Goal: Register for event/course

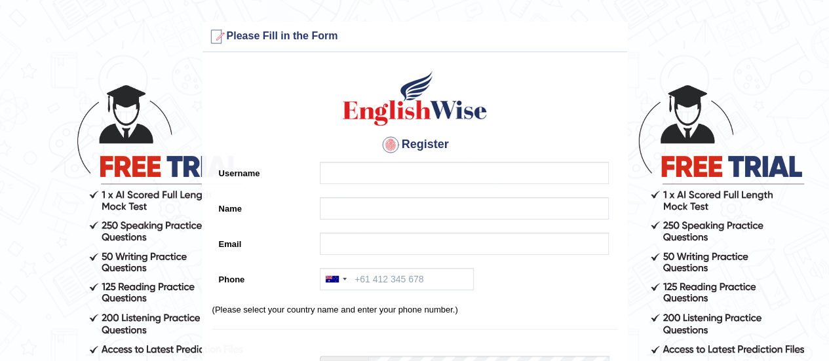
scroll to position [47, 0]
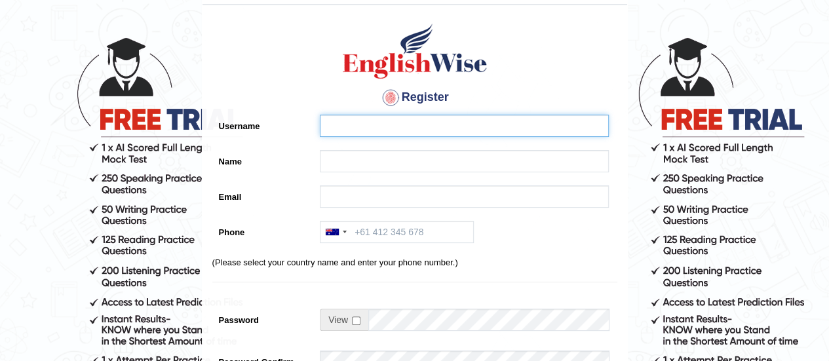
click at [341, 134] on input "Username" at bounding box center [464, 126] width 289 height 22
type input "lvydhvn"
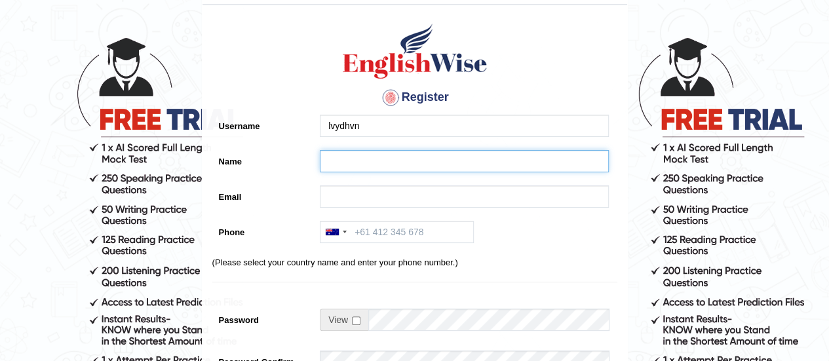
click at [349, 155] on input "Name" at bounding box center [464, 161] width 289 height 22
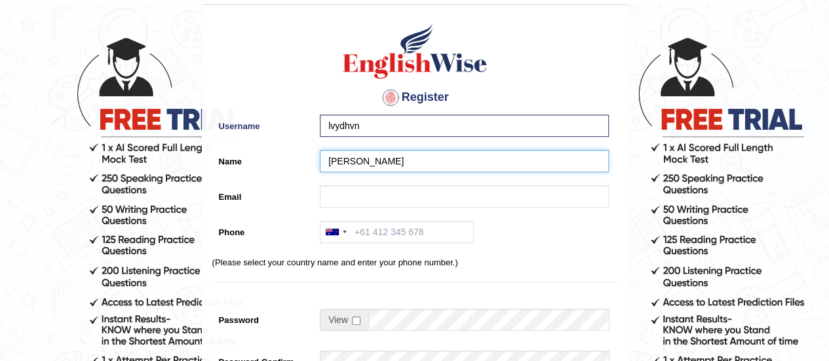
type input "[PERSON_NAME]"
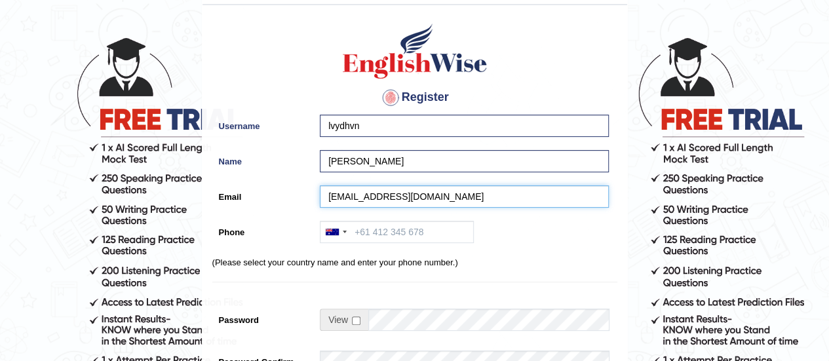
type input "mainhoonlalaji@gmail.com"
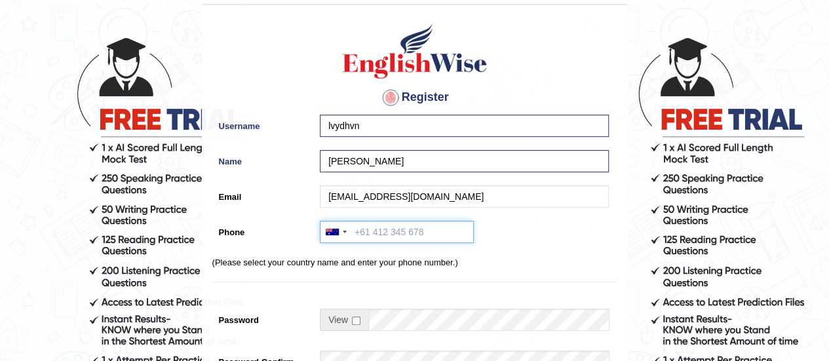
click at [359, 233] on input "Phone" at bounding box center [397, 232] width 154 height 22
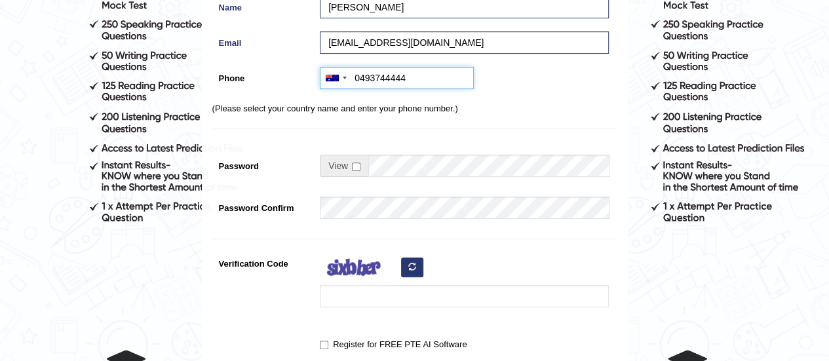
scroll to position [202, 0]
type input "0493744444"
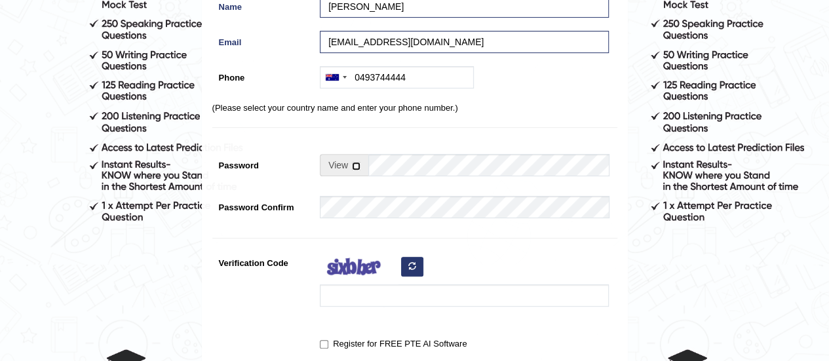
click at [354, 166] on input "checkbox" at bounding box center [356, 166] width 9 height 9
checkbox input "true"
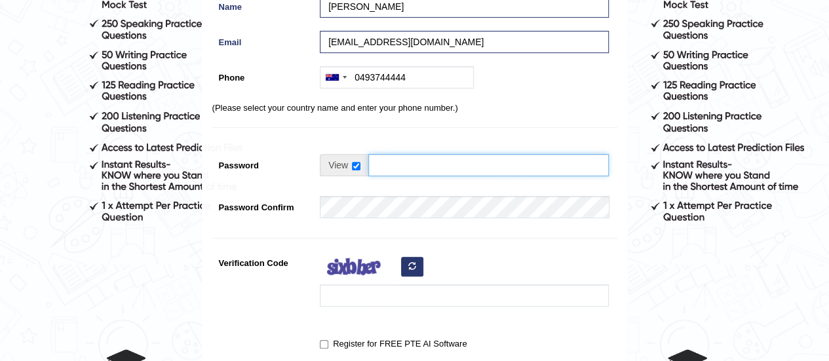
click at [392, 170] on input "Password" at bounding box center [488, 165] width 240 height 22
type input "Ragh@066"
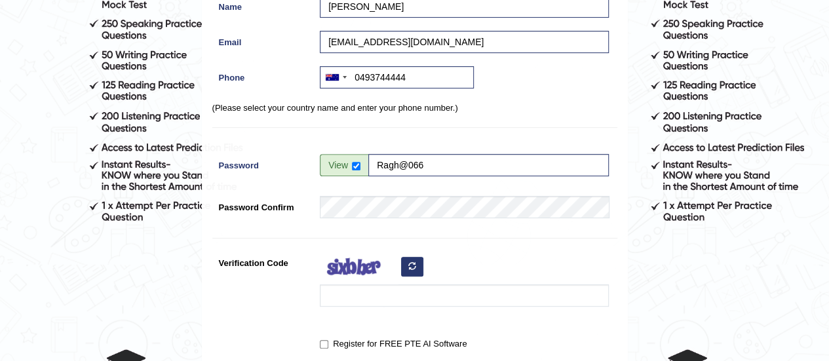
click at [379, 311] on div at bounding box center [460, 283] width 295 height 62
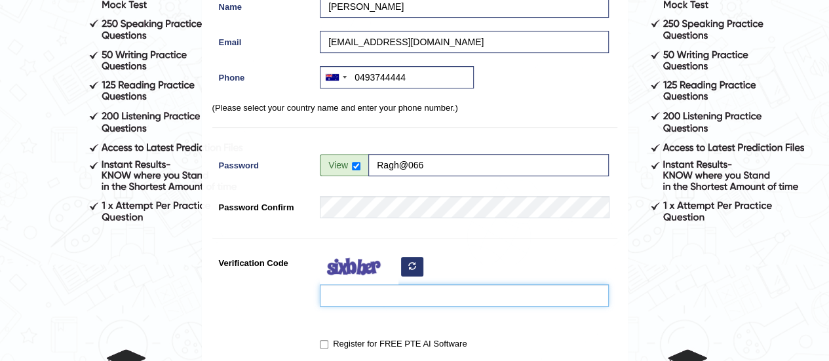
click at [396, 300] on input "Verification Code" at bounding box center [464, 295] width 289 height 22
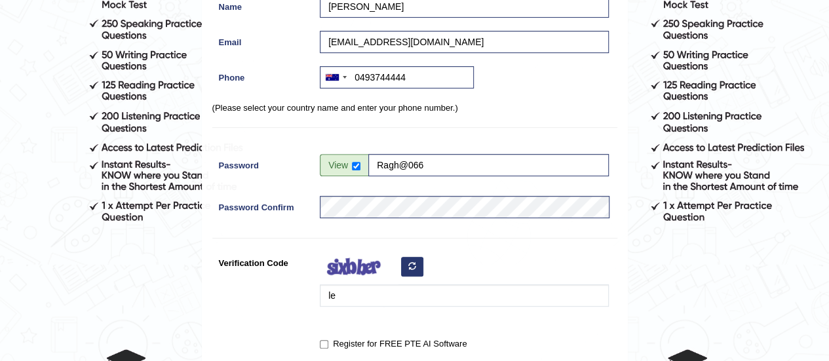
click at [407, 276] on div "le" at bounding box center [460, 283] width 295 height 62
click at [407, 269] on button "button" at bounding box center [412, 267] width 22 height 20
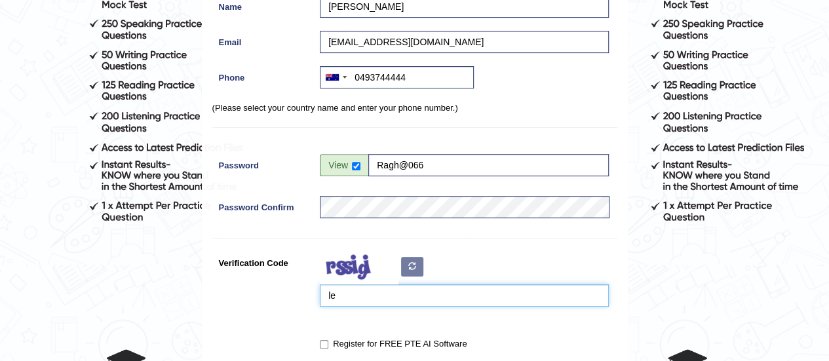
drag, startPoint x: 343, startPoint y: 290, endPoint x: 261, endPoint y: 294, distance: 82.6
click at [261, 294] on div "Verification Code le" at bounding box center [414, 283] width 405 height 62
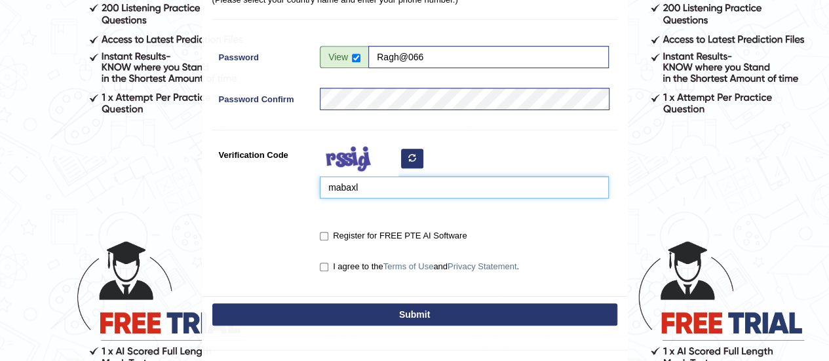
type input "mabaxl"
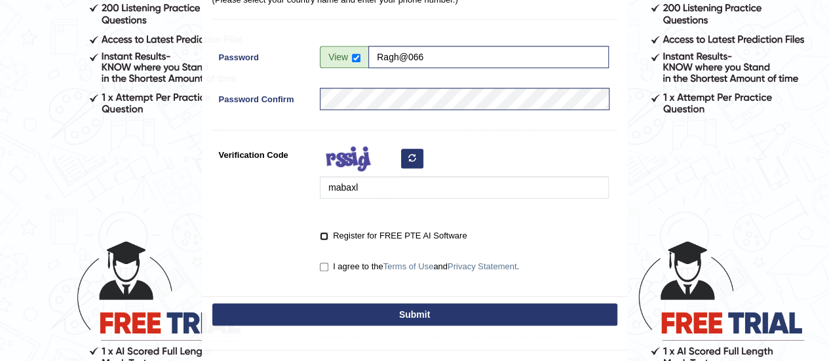
click at [324, 239] on input "Register for FREE PTE AI Software" at bounding box center [324, 236] width 9 height 9
checkbox input "true"
click at [324, 265] on input "I agree to the Terms of Use and Privacy Statement ." at bounding box center [324, 267] width 9 height 9
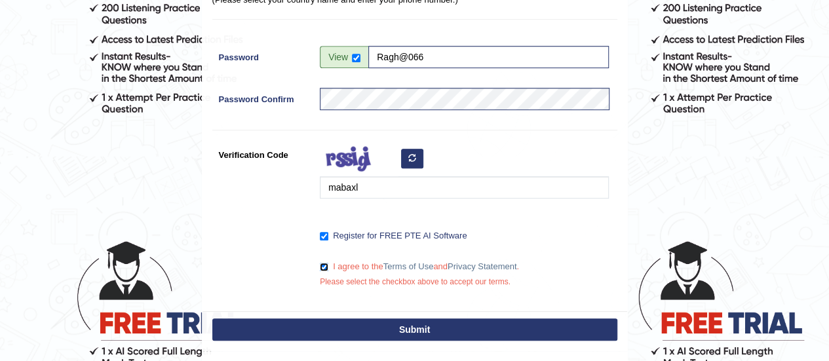
click at [324, 263] on input "I agree to the Terms of Use and Privacy Statement ." at bounding box center [324, 267] width 9 height 9
checkbox input "true"
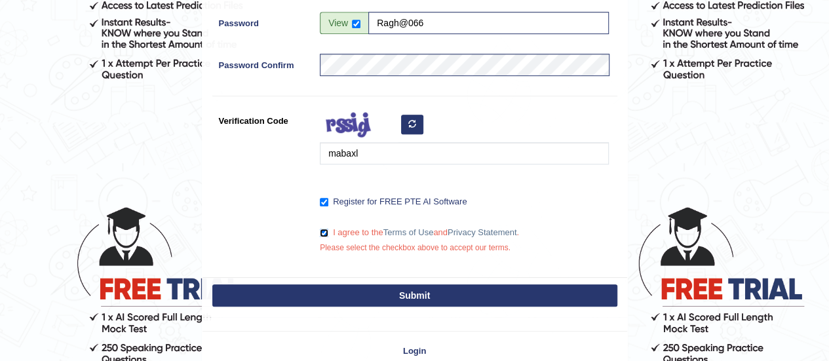
scroll to position [345, 0]
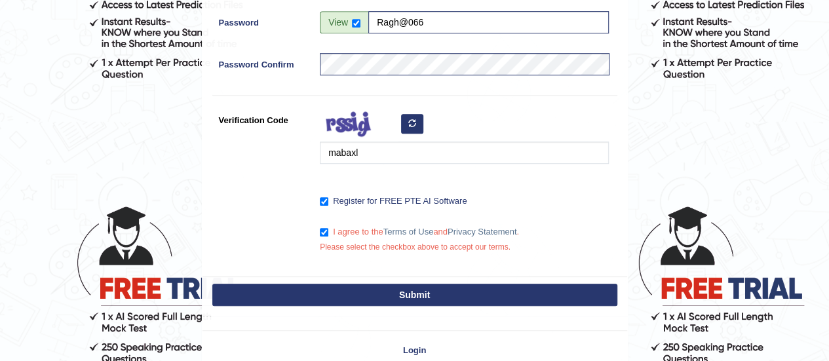
click at [340, 299] on button "Submit" at bounding box center [414, 295] width 405 height 22
type input "+61493744444"
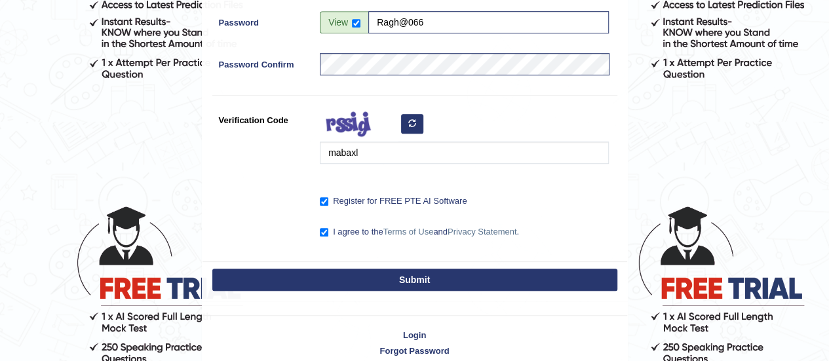
click at [362, 280] on button "Submit" at bounding box center [414, 280] width 405 height 22
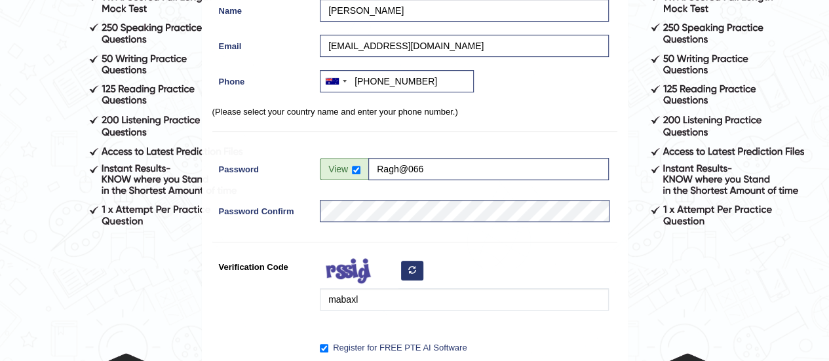
scroll to position [196, 0]
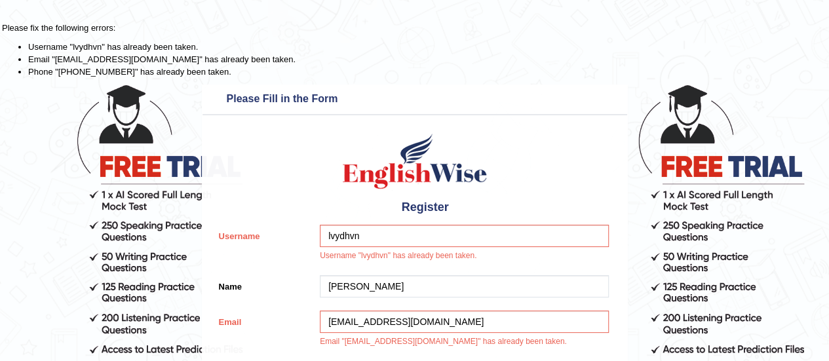
type input "[PHONE_NUMBER]"
drag, startPoint x: 389, startPoint y: 239, endPoint x: 342, endPoint y: 244, distance: 47.5
click at [342, 244] on input "lvydhvn" at bounding box center [464, 236] width 289 height 22
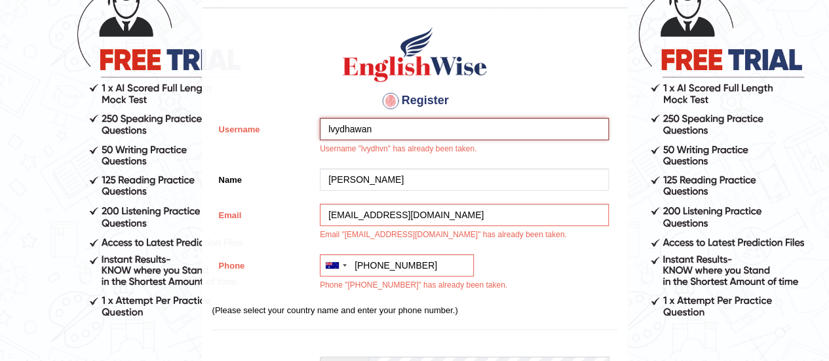
scroll to position [107, 0]
type input "lvydhawan"
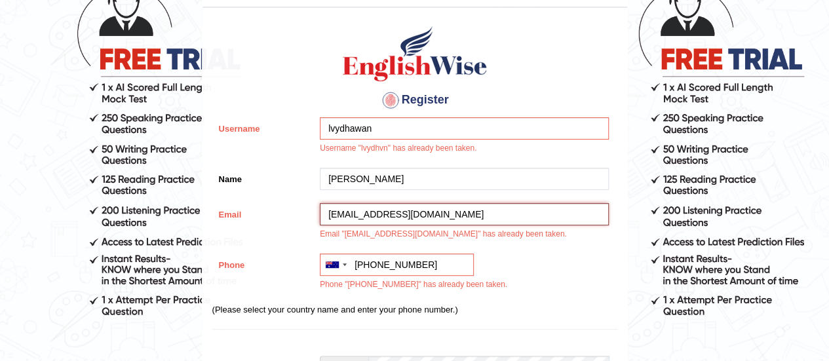
drag, startPoint x: 385, startPoint y: 217, endPoint x: 367, endPoint y: 217, distance: 18.4
click at [367, 217] on input "mainhoonlalaji@gmail.com" at bounding box center [464, 214] width 289 height 22
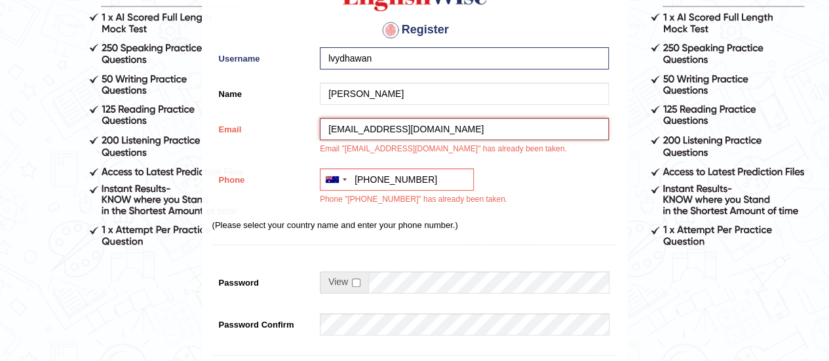
scroll to position [179, 0]
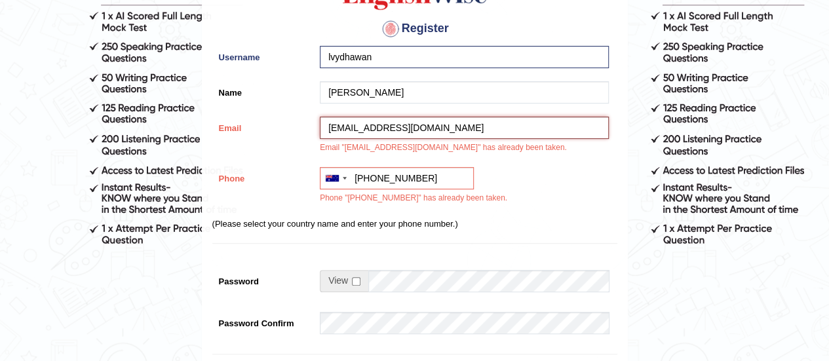
type input "mainhooninevitable@gmail.com"
click at [478, 214] on div "Register Username lvydhawan Name Lovish Dhawan Email mainhooninevitable@gmail.c…" at bounding box center [414, 231] width 424 height 576
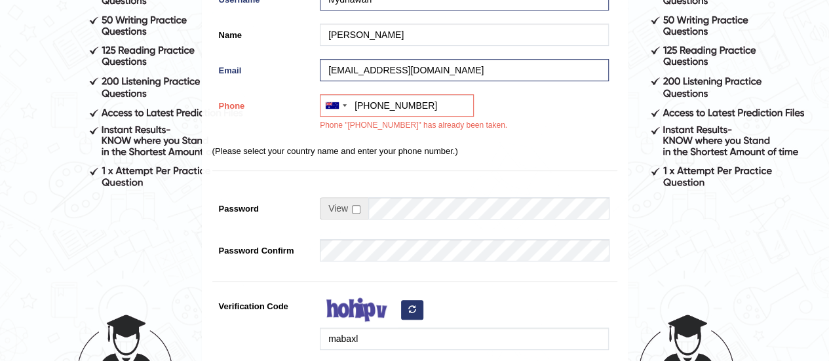
scroll to position [238, 0]
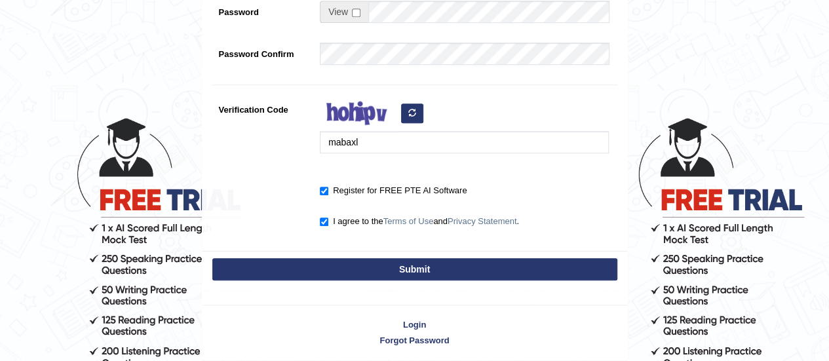
click at [386, 265] on button "Submit" at bounding box center [414, 269] width 405 height 22
type input "+61493744444"
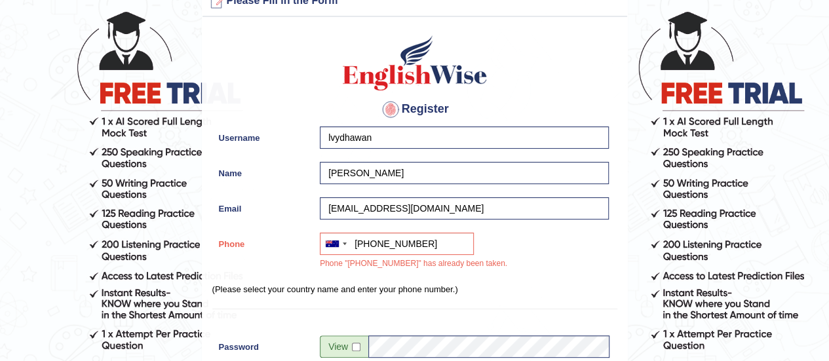
scroll to position [0, 0]
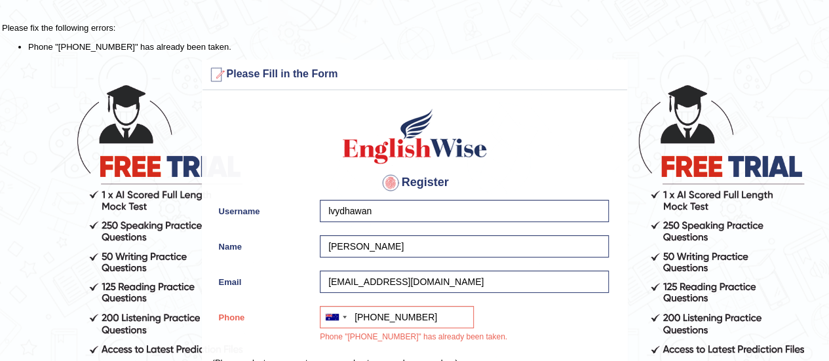
click at [384, 153] on img at bounding box center [414, 136] width 149 height 59
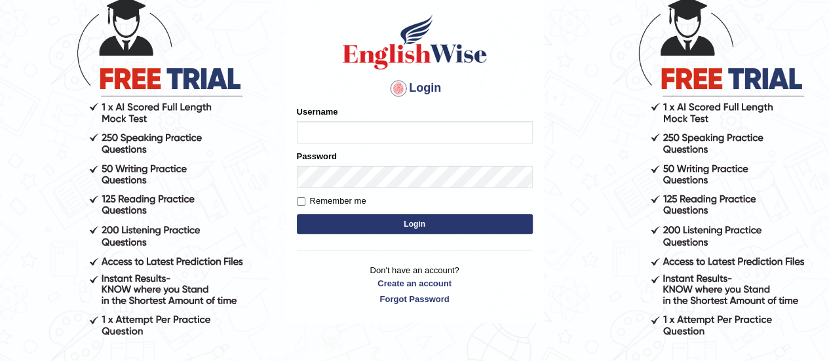
scroll to position [91, 0]
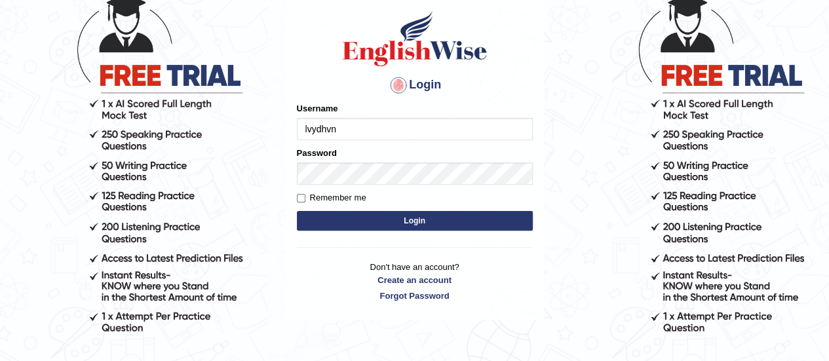
type input "lvydhvn"
click at [404, 218] on button "Login" at bounding box center [415, 221] width 236 height 20
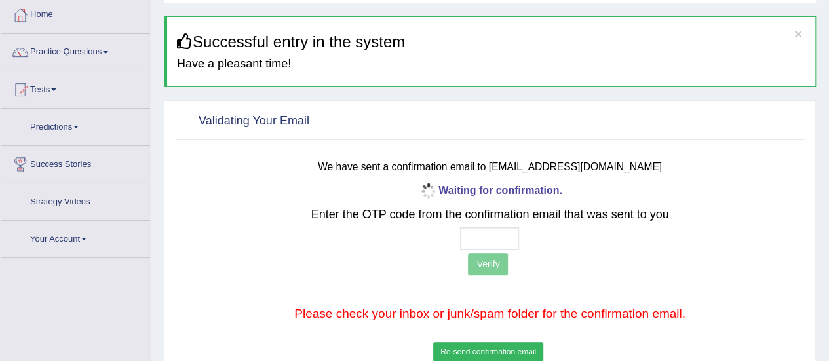
scroll to position [69, 0]
click at [509, 225] on div "Waiting for confirmation. Enter the OTP code from the confirmation email that w…" at bounding box center [490, 272] width 516 height 184
click at [506, 240] on input "text" at bounding box center [489, 238] width 59 height 22
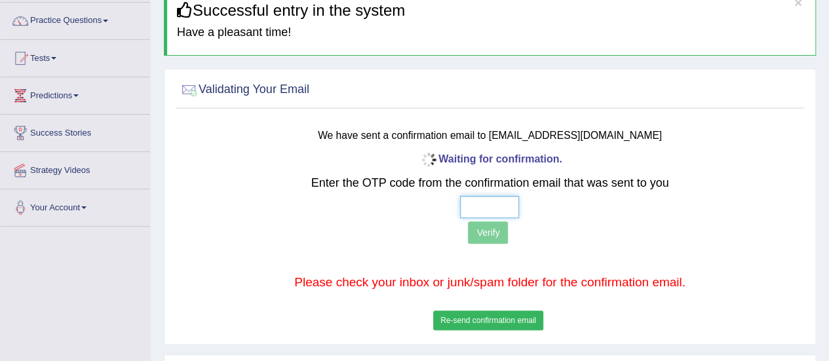
scroll to position [100, 0]
click at [493, 313] on button "Re-send confirmation email" at bounding box center [488, 320] width 110 height 20
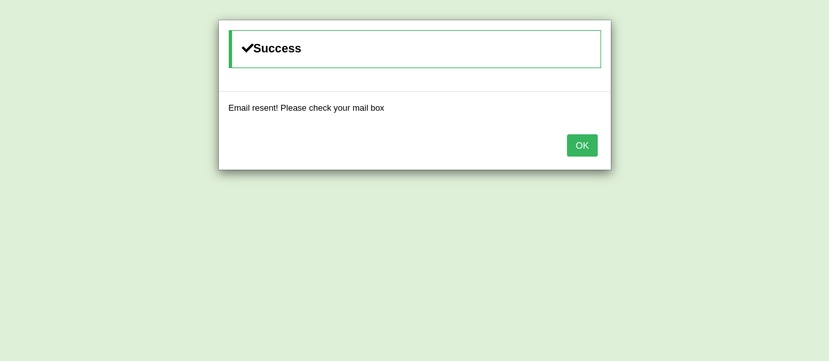
click at [587, 150] on button "OK" at bounding box center [582, 145] width 30 height 22
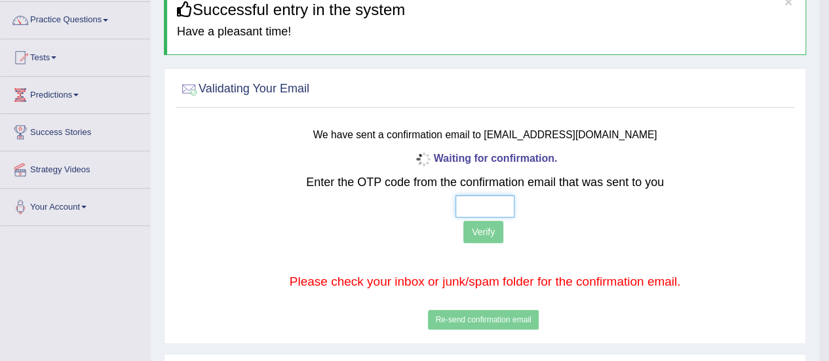
click at [481, 198] on input "text" at bounding box center [484, 206] width 59 height 22
type input "9 0 0 3"
click at [486, 227] on button "Verify" at bounding box center [483, 232] width 40 height 22
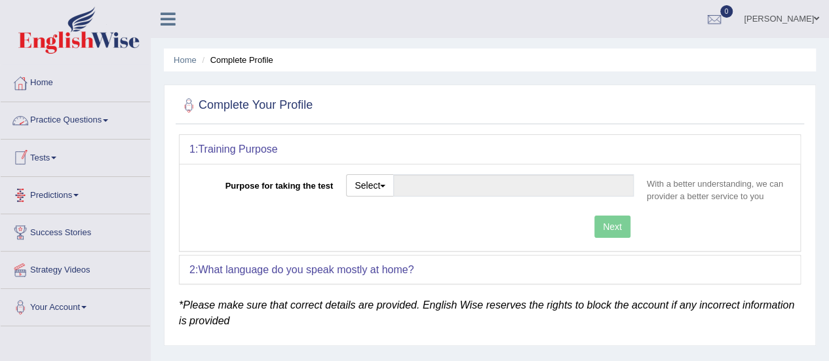
click at [53, 156] on link "Tests" at bounding box center [75, 156] width 149 height 33
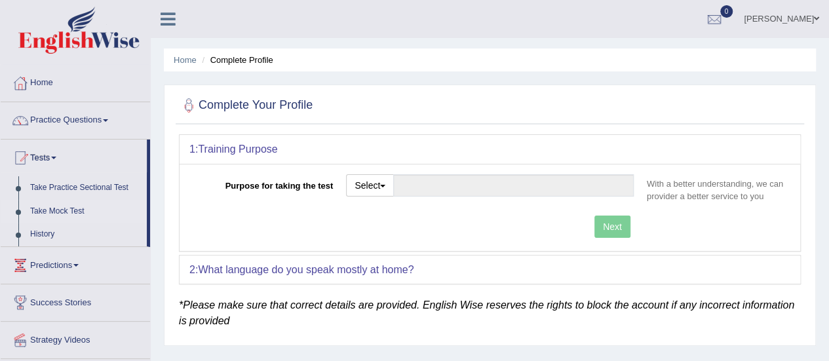
click at [60, 209] on link "Take Mock Test" at bounding box center [85, 212] width 122 height 24
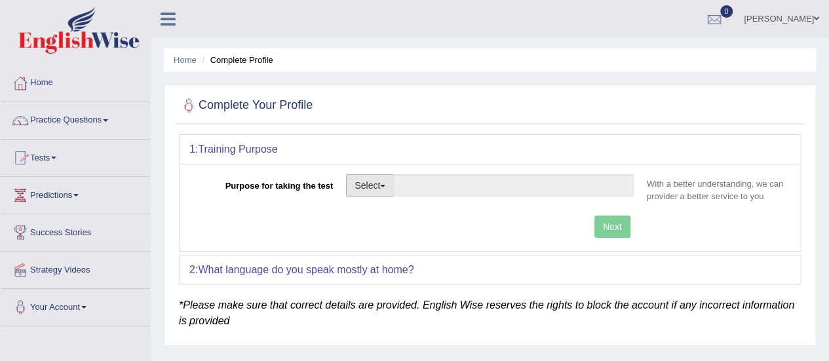
click at [379, 184] on button "Select" at bounding box center [370, 185] width 48 height 22
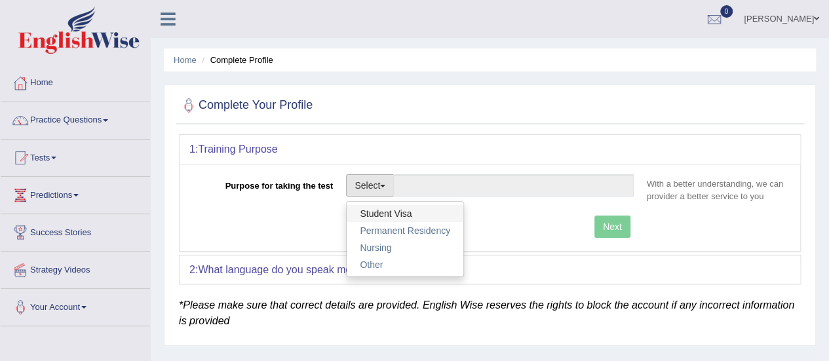
click at [384, 219] on link "Student Visa" at bounding box center [404, 213] width 117 height 17
type input "Student Visa"
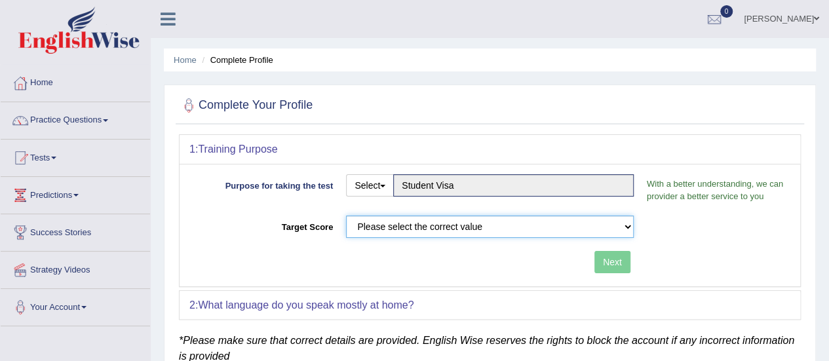
click at [519, 233] on select "Please select the correct value 50 (6 bands) 58 (6.5 bands) 65 (7 bands) 79 (8 …" at bounding box center [490, 226] width 288 height 22
select select "79"
click at [346, 215] on select "Please select the correct value 50 (6 bands) 58 (6.5 bands) 65 (7 bands) 79 (8 …" at bounding box center [490, 226] width 288 height 22
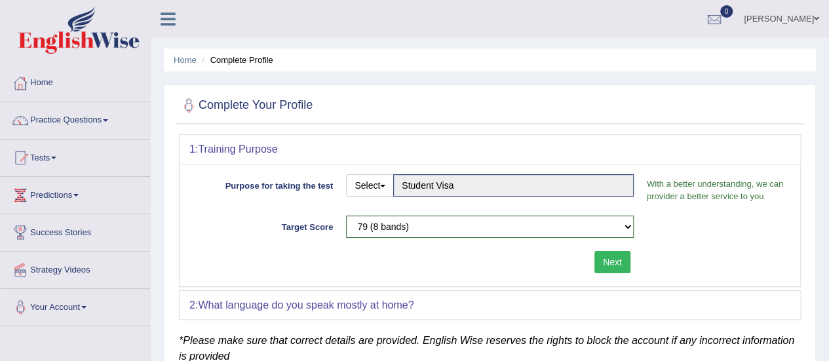
click at [609, 257] on button "Next" at bounding box center [612, 262] width 36 height 22
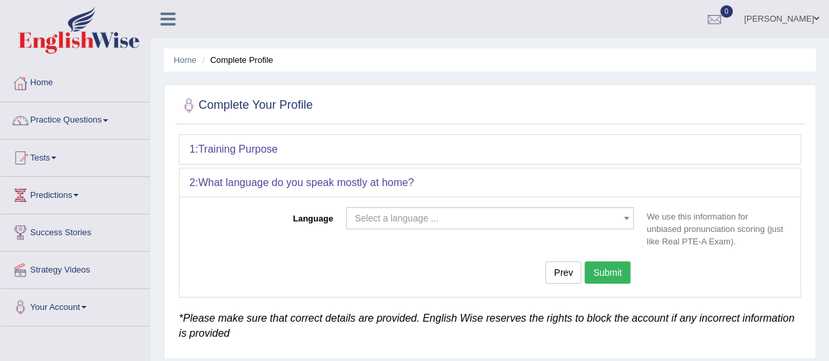
click at [498, 225] on span "Select a language ..." at bounding box center [490, 218] width 288 height 22
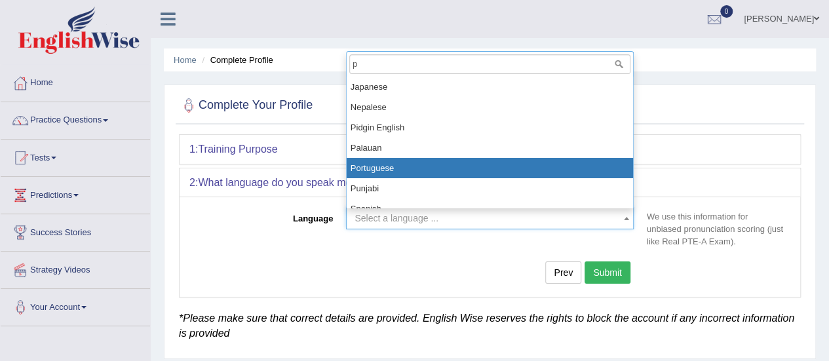
type input "pu"
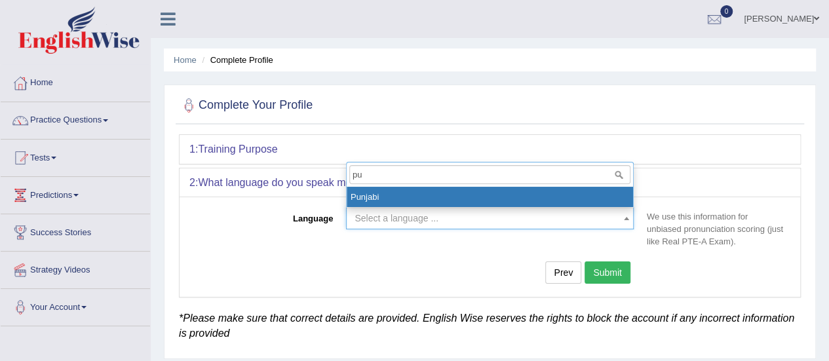
select select "Punjabi"
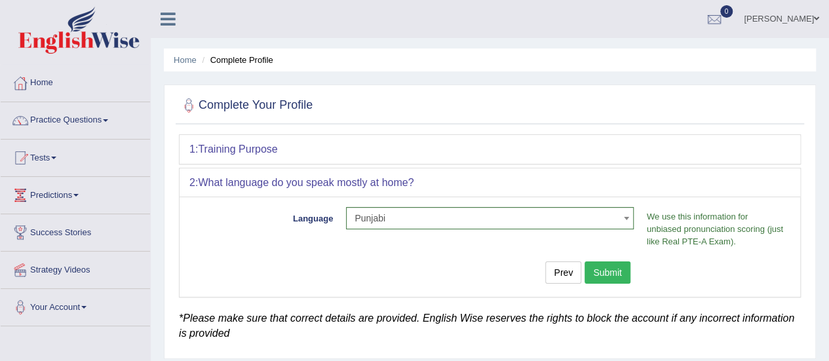
click at [604, 272] on button "Submit" at bounding box center [607, 272] width 46 height 22
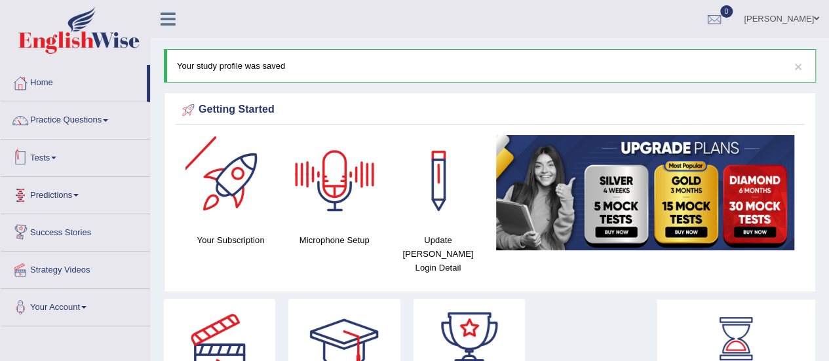
click at [60, 161] on link "Tests" at bounding box center [75, 156] width 149 height 33
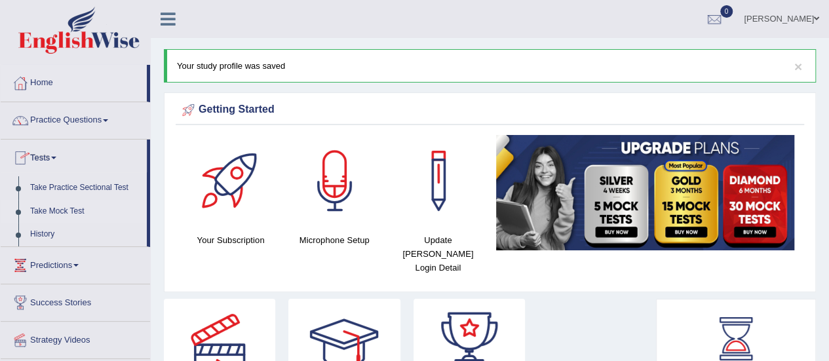
click at [63, 204] on link "Take Mock Test" at bounding box center [85, 212] width 122 height 24
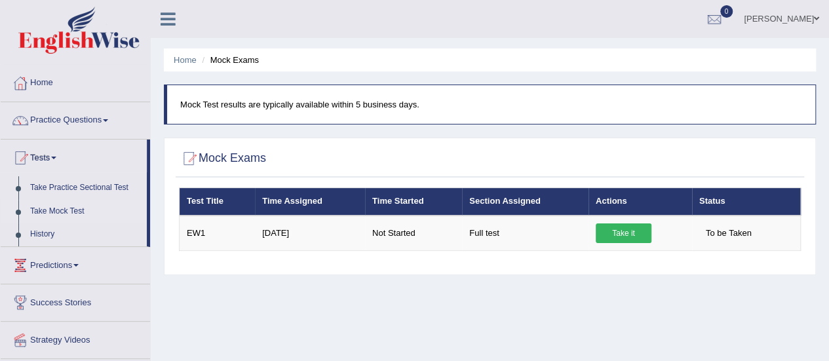
click at [536, 172] on div "Mock Exams" at bounding box center [490, 161] width 628 height 33
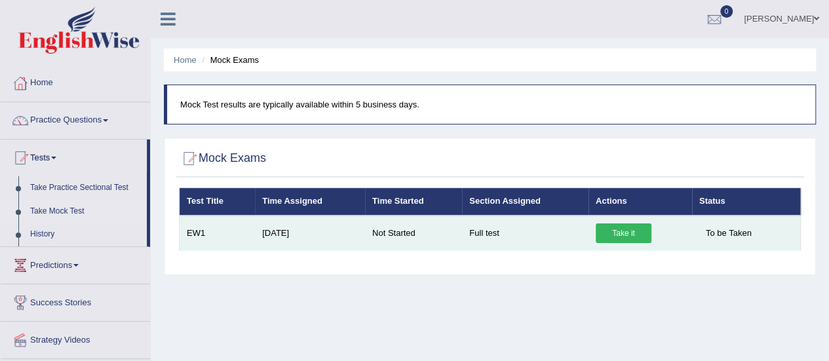
click at [635, 231] on link "Take it" at bounding box center [623, 233] width 56 height 20
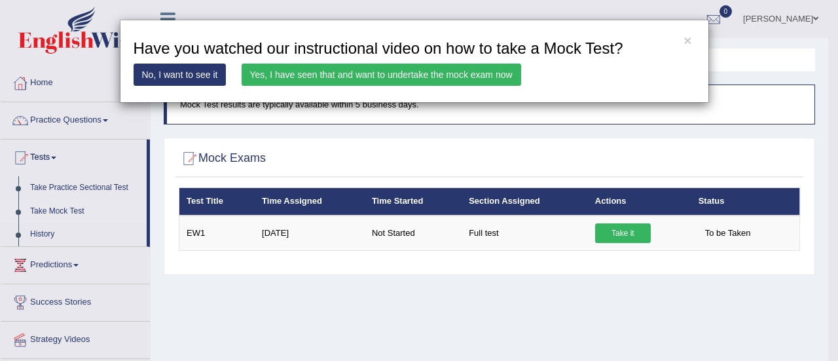
click at [209, 71] on link "No, I want to see it" at bounding box center [180, 75] width 93 height 22
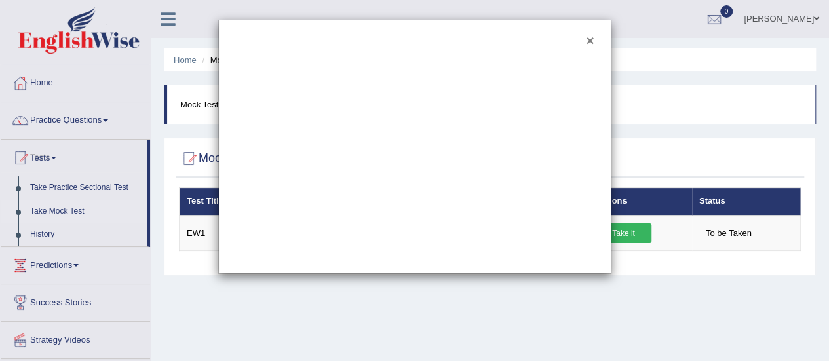
click at [590, 36] on button "×" at bounding box center [590, 40] width 8 height 14
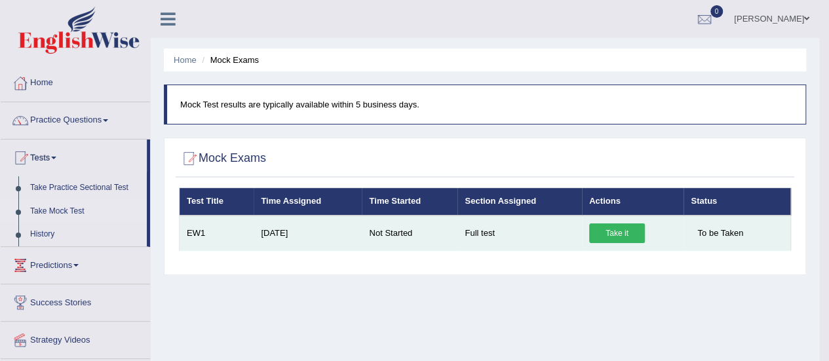
click at [604, 229] on link "Take it" at bounding box center [617, 233] width 56 height 20
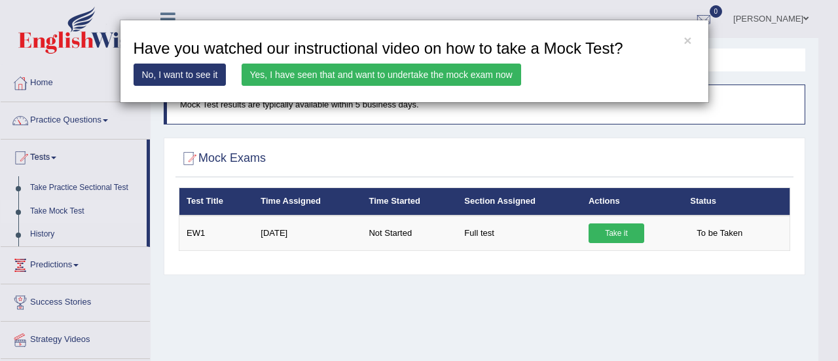
click at [198, 75] on link "No, I want to see it" at bounding box center [180, 75] width 93 height 22
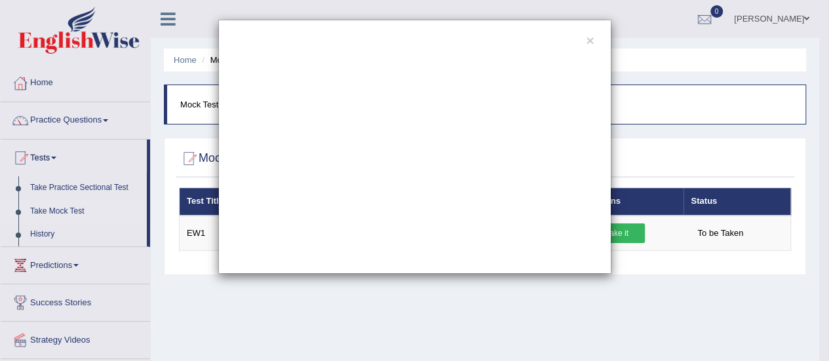
click at [326, 298] on div "×" at bounding box center [414, 180] width 829 height 361
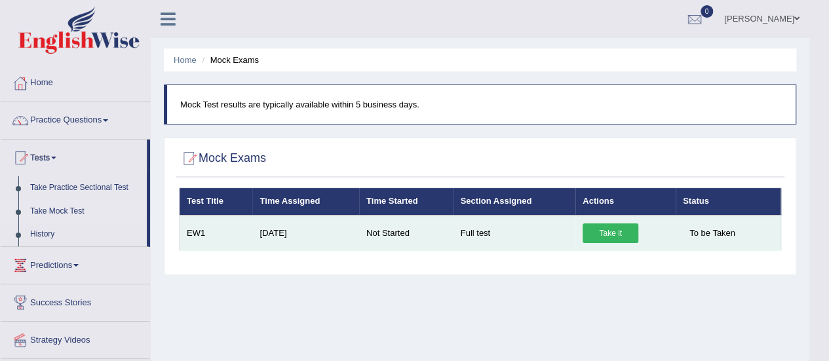
click at [619, 226] on link "Take it" at bounding box center [610, 233] width 56 height 20
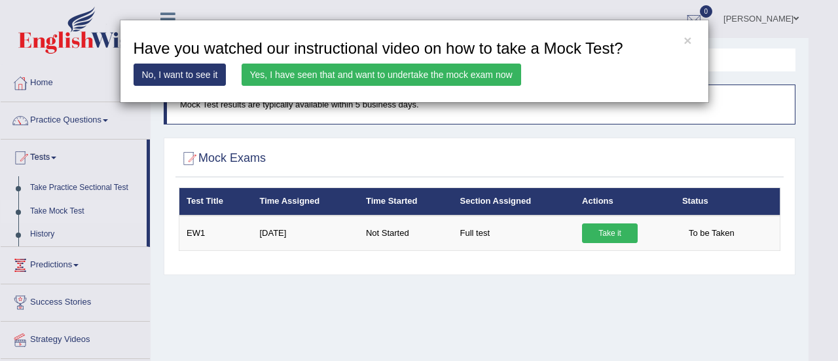
click at [356, 77] on link "Yes, I have seen that and want to undertake the mock exam now" at bounding box center [382, 75] width 280 height 22
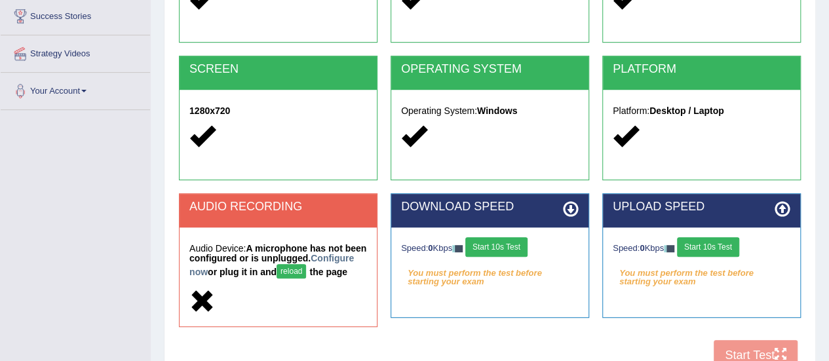
scroll to position [269, 0]
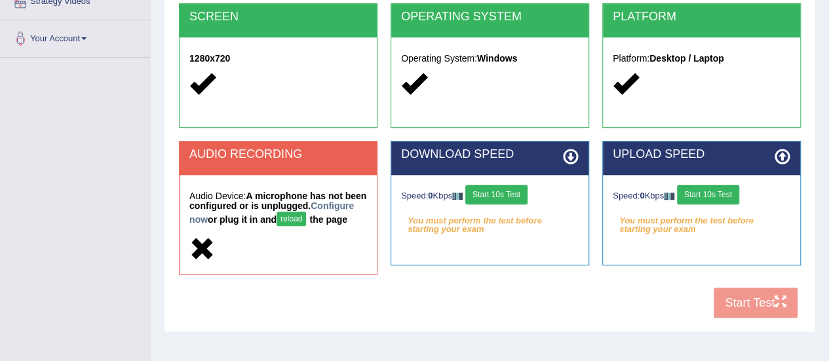
click at [503, 193] on button "Start 10s Test" at bounding box center [496, 195] width 62 height 20
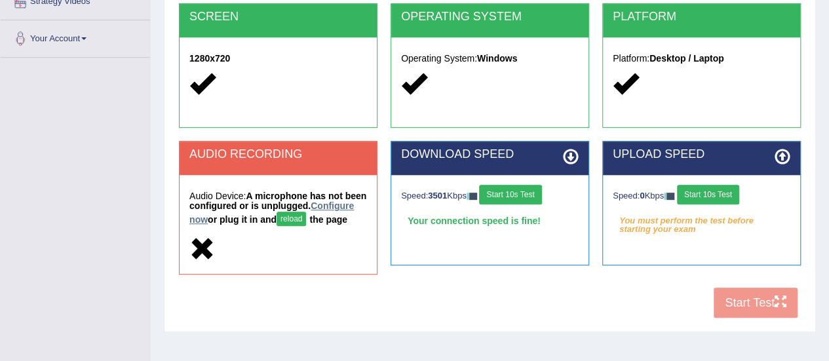
click at [233, 219] on link "Configure now" at bounding box center [271, 212] width 164 height 24
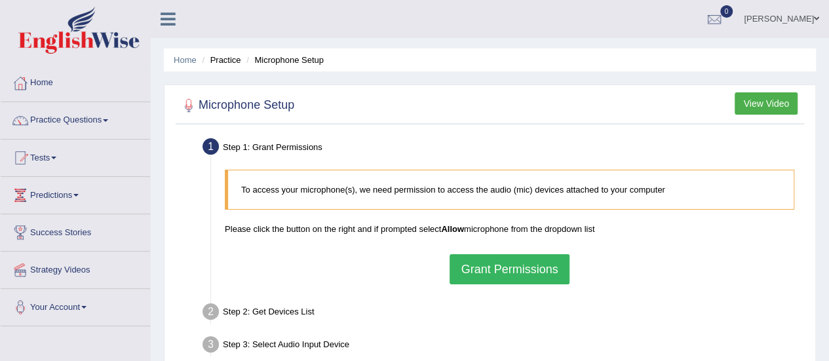
click at [481, 261] on button "Grant Permissions" at bounding box center [508, 269] width 119 height 30
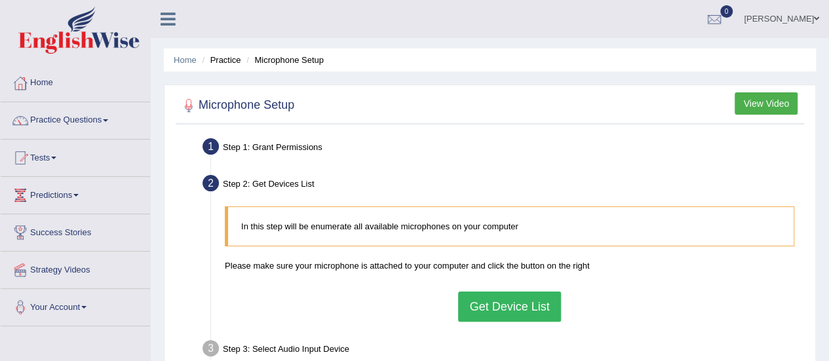
click at [525, 303] on button "Get Device List" at bounding box center [509, 306] width 102 height 30
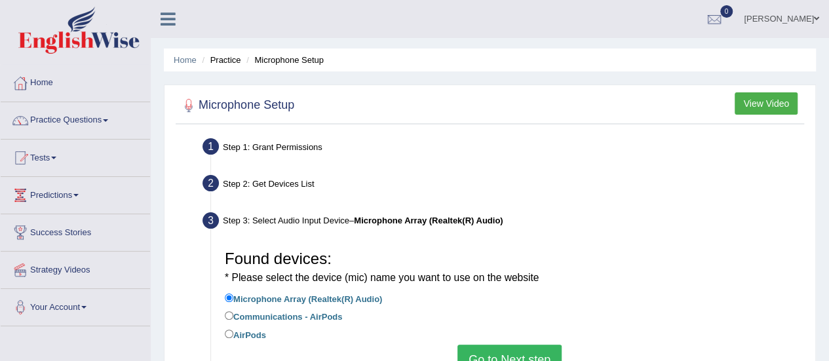
scroll to position [83, 0]
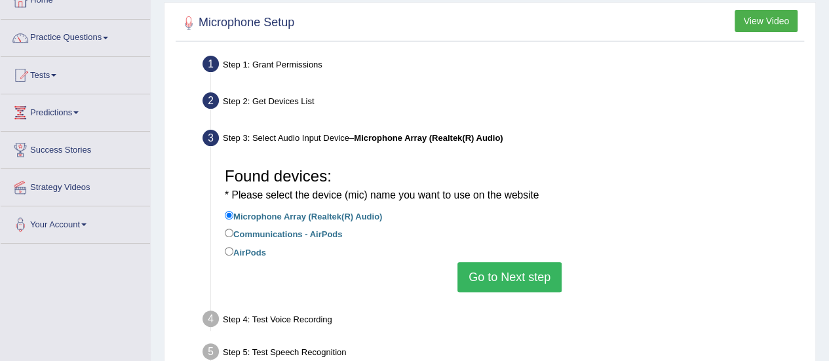
click at [483, 276] on button "Go to Next step" at bounding box center [509, 277] width 104 height 30
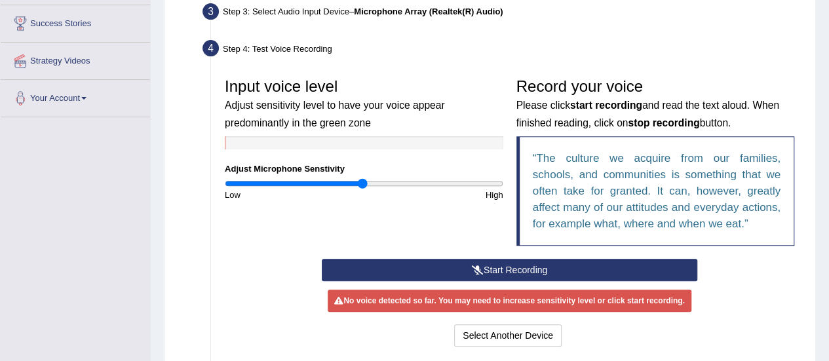
scroll to position [210, 0]
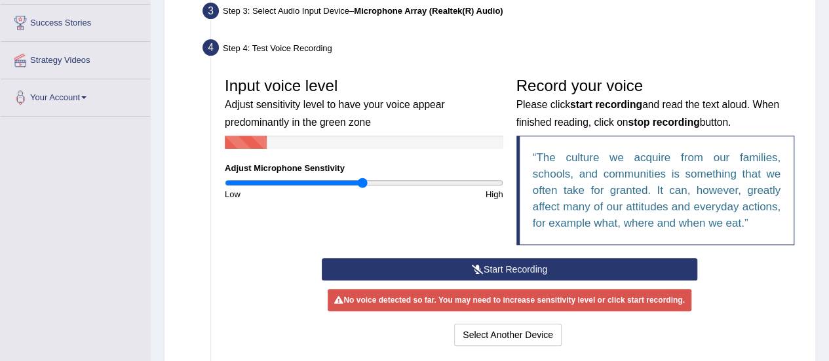
click at [473, 269] on icon at bounding box center [478, 269] width 12 height 9
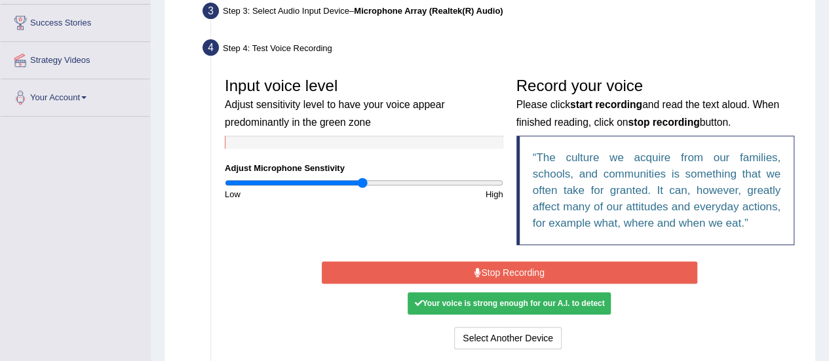
click at [478, 279] on button "Stop Recording" at bounding box center [509, 272] width 375 height 22
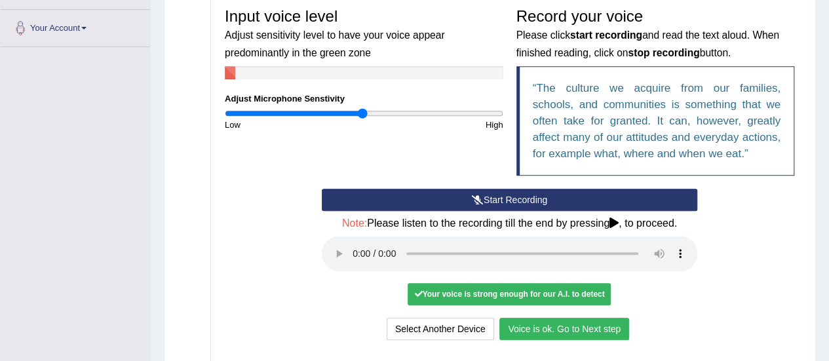
scroll to position [396, 0]
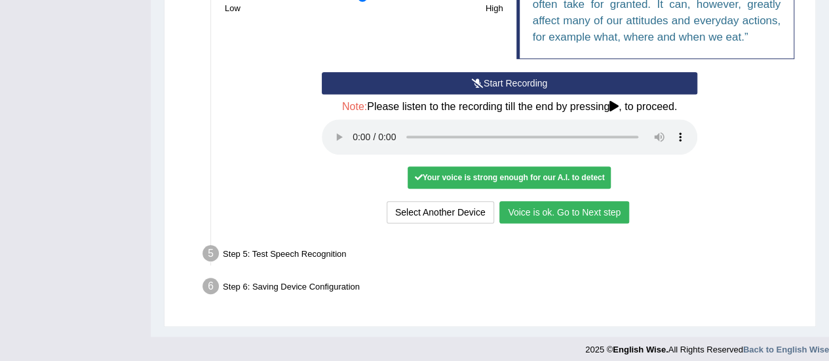
click at [525, 214] on button "Voice is ok. Go to Next step" at bounding box center [564, 212] width 130 height 22
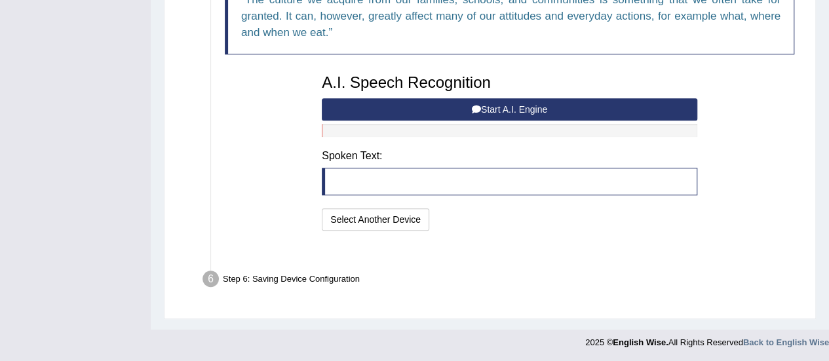
scroll to position [350, 0]
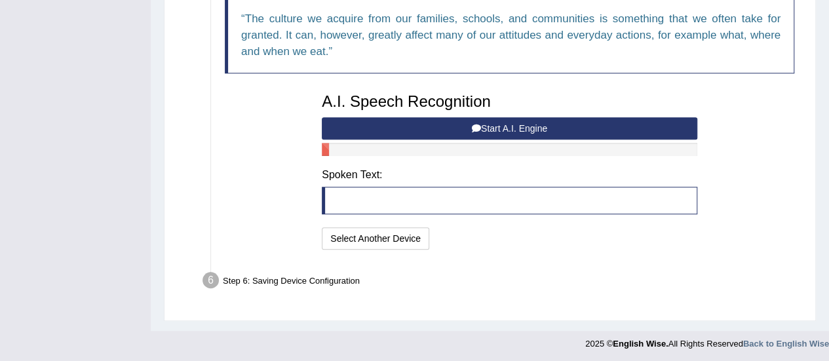
click at [457, 124] on button "Start A.I. Engine" at bounding box center [509, 128] width 375 height 22
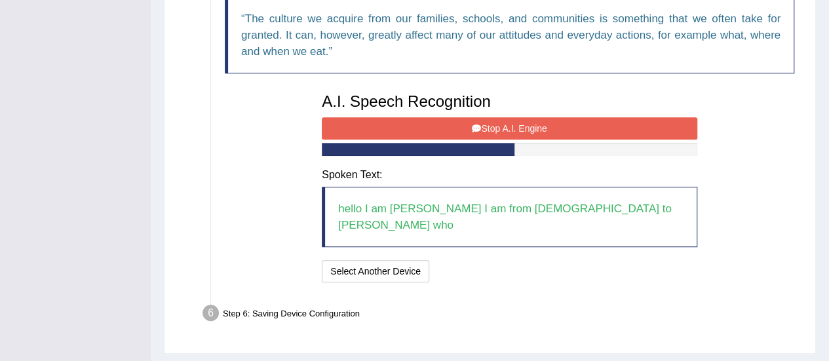
click at [470, 128] on button "Stop A.I. Engine" at bounding box center [509, 128] width 375 height 22
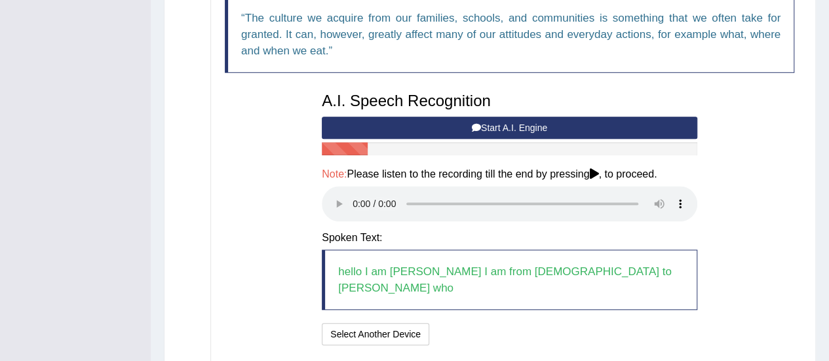
scroll to position [430, 0]
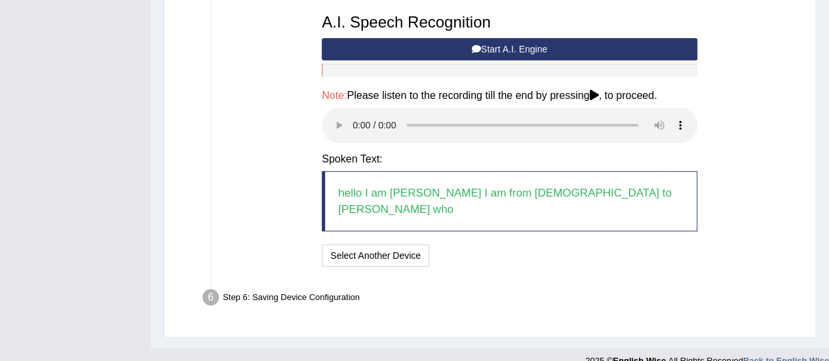
click at [318, 285] on div "Step 6: Saving Device Configuration" at bounding box center [503, 299] width 612 height 29
click at [384, 244] on button "Select Another Device" at bounding box center [375, 255] width 107 height 22
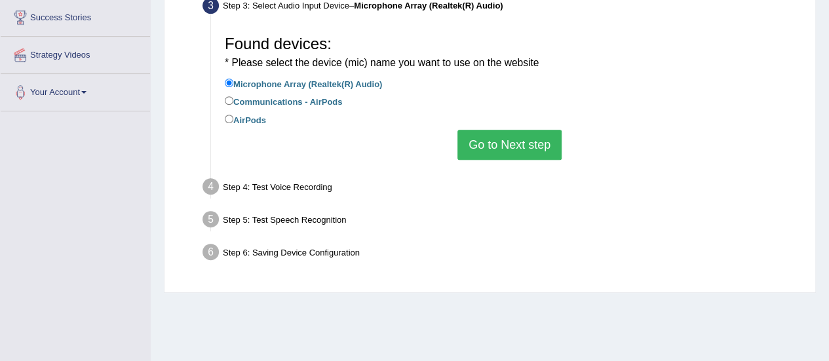
scroll to position [200, 0]
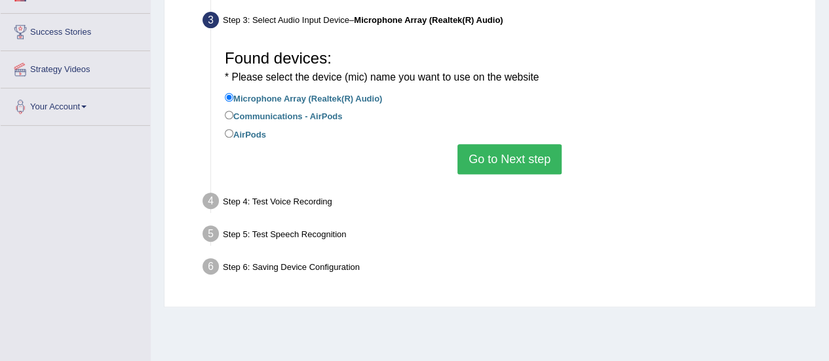
click at [484, 157] on button "Go to Next step" at bounding box center [509, 159] width 104 height 30
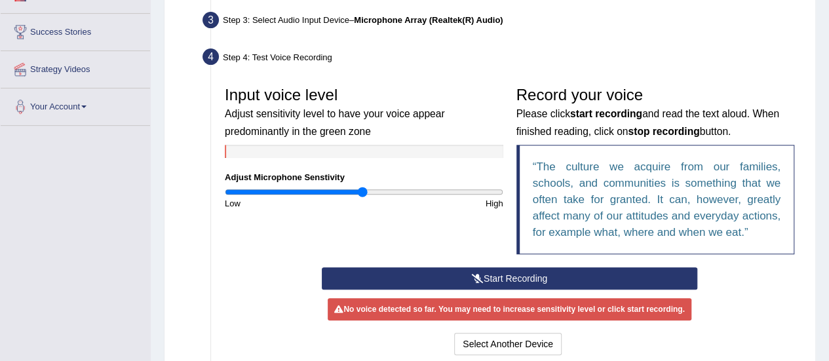
scroll to position [339, 0]
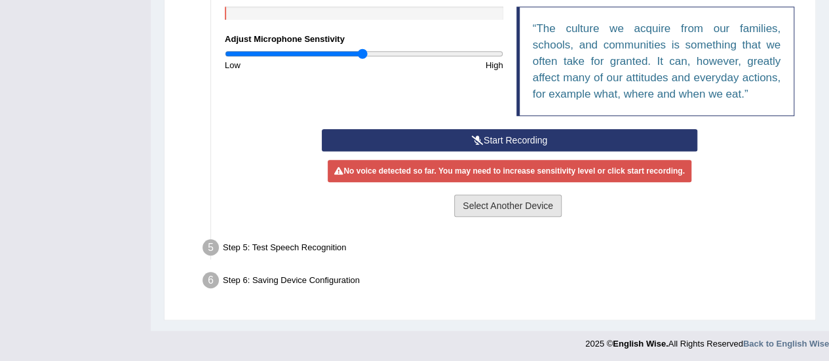
click at [482, 204] on button "Select Another Device" at bounding box center [507, 206] width 107 height 22
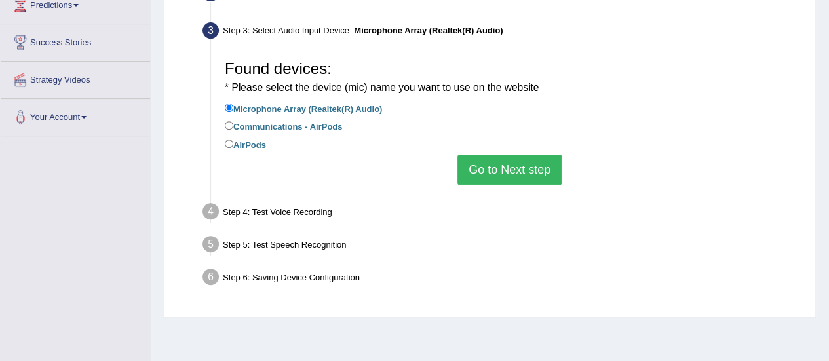
scroll to position [178, 0]
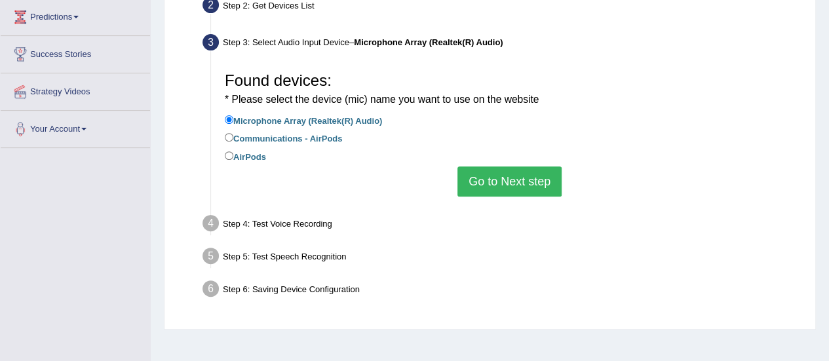
click at [240, 157] on label "AirPods" at bounding box center [245, 156] width 41 height 14
click at [233, 157] on input "AirPods" at bounding box center [229, 155] width 9 height 9
radio input "true"
click at [482, 175] on button "Go to Next step" at bounding box center [509, 181] width 104 height 30
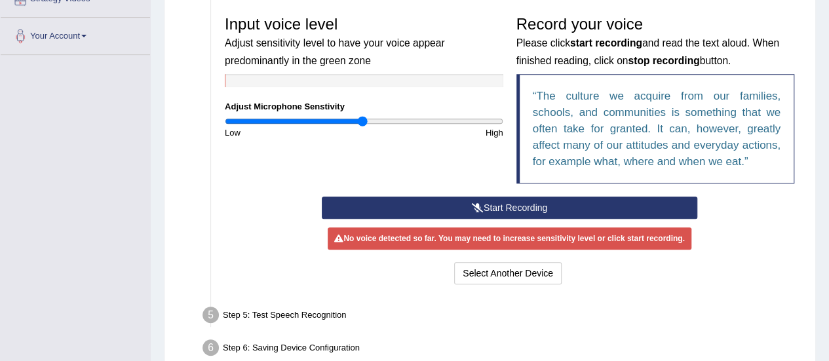
scroll to position [274, 0]
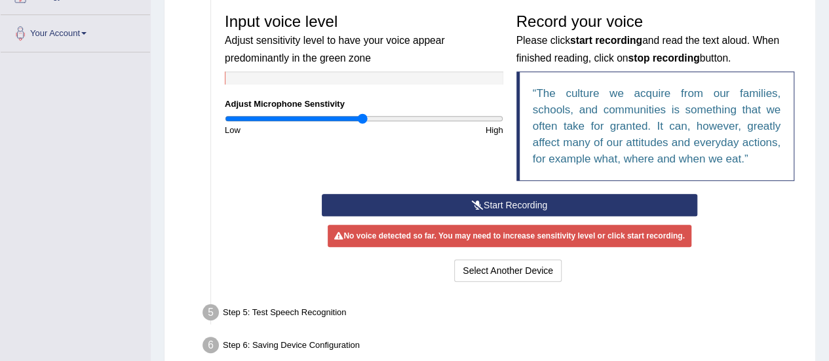
click at [466, 213] on button "Start Recording" at bounding box center [509, 205] width 375 height 22
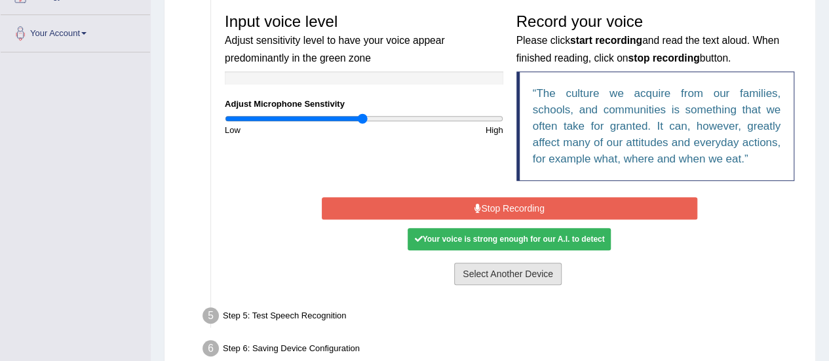
click at [495, 275] on button "Select Another Device" at bounding box center [507, 274] width 107 height 22
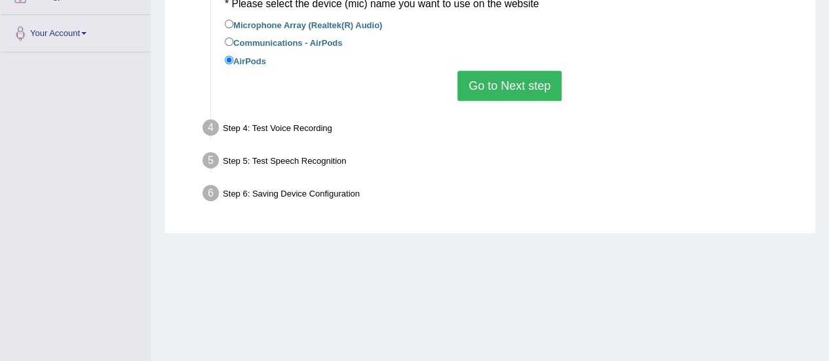
click at [498, 83] on button "Go to Next step" at bounding box center [509, 86] width 104 height 30
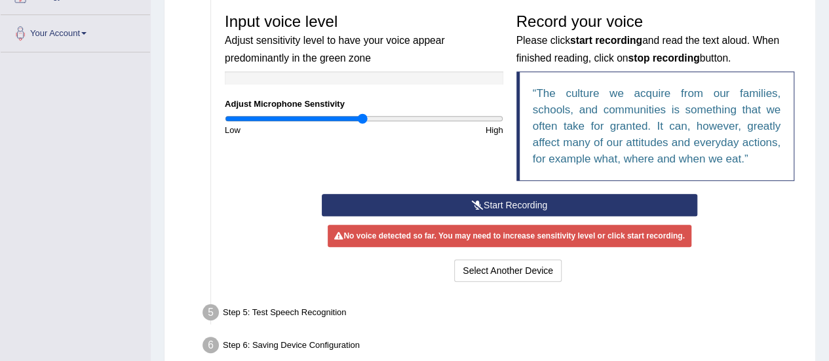
click at [468, 204] on button "Start Recording" at bounding box center [509, 205] width 375 height 22
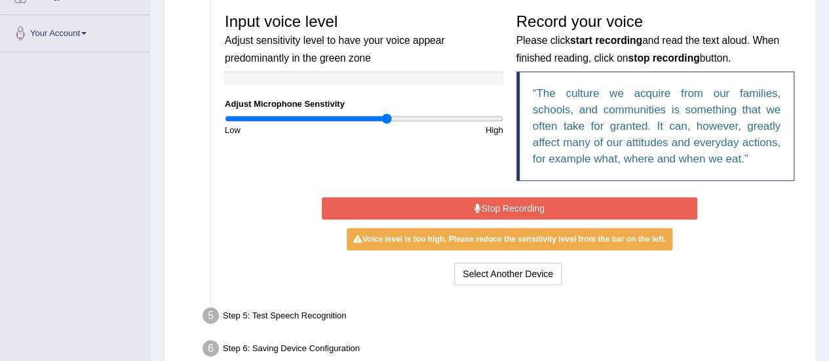
click at [388, 120] on input "range" at bounding box center [364, 118] width 278 height 10
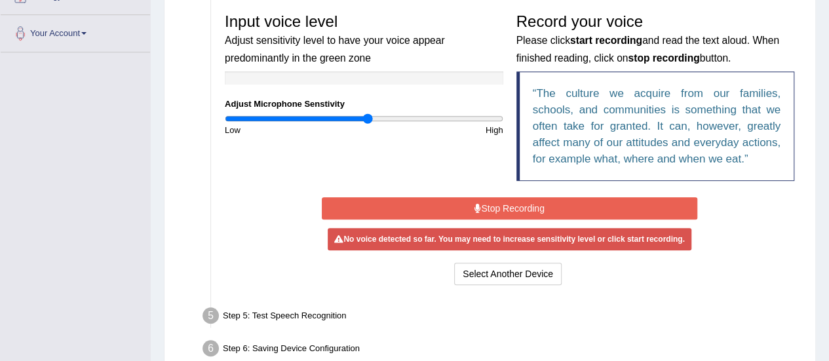
click at [368, 117] on input "range" at bounding box center [364, 118] width 278 height 10
click at [355, 117] on input "range" at bounding box center [364, 118] width 278 height 10
click at [491, 117] on input "range" at bounding box center [364, 118] width 278 height 10
drag, startPoint x: 491, startPoint y: 117, endPoint x: 500, endPoint y: 120, distance: 9.5
type input "2"
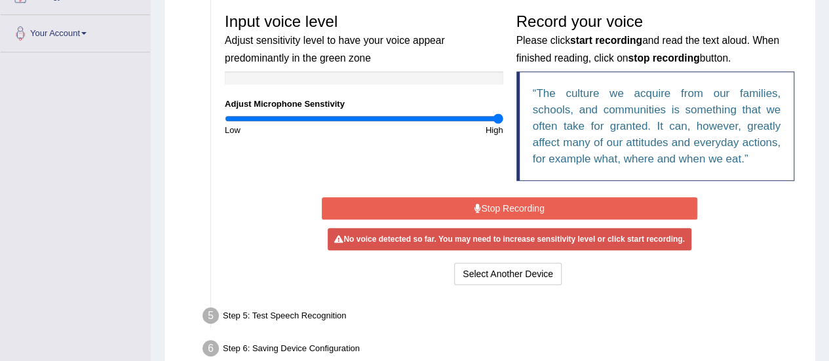
click at [500, 120] on input "range" at bounding box center [364, 118] width 278 height 10
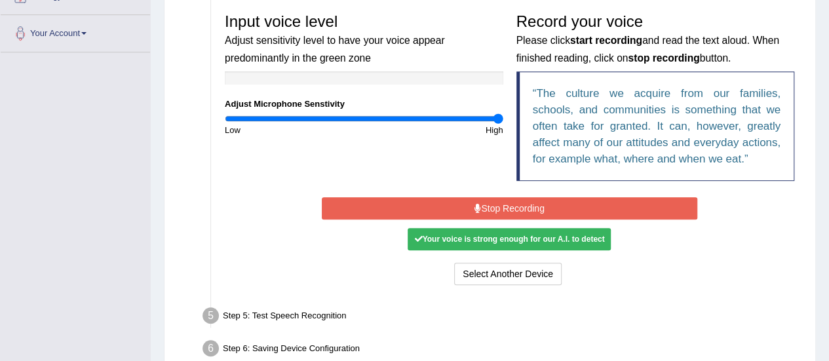
click at [487, 208] on button "Stop Recording" at bounding box center [509, 208] width 375 height 22
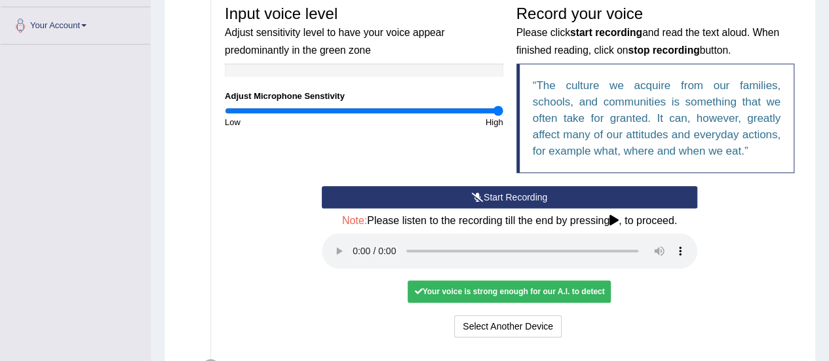
scroll to position [402, 0]
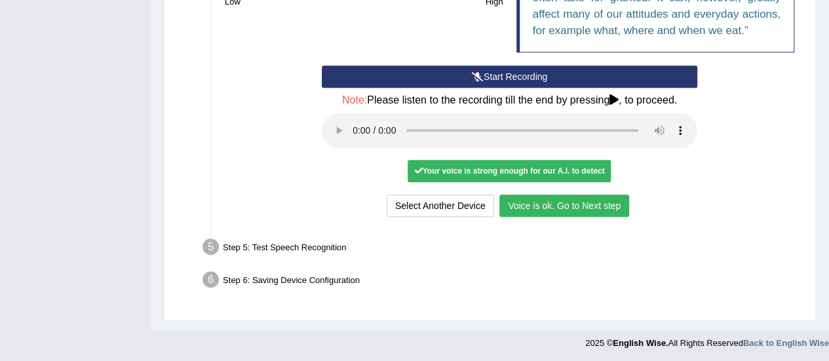
click at [553, 208] on button "Voice is ok. Go to Next step" at bounding box center [564, 206] width 130 height 22
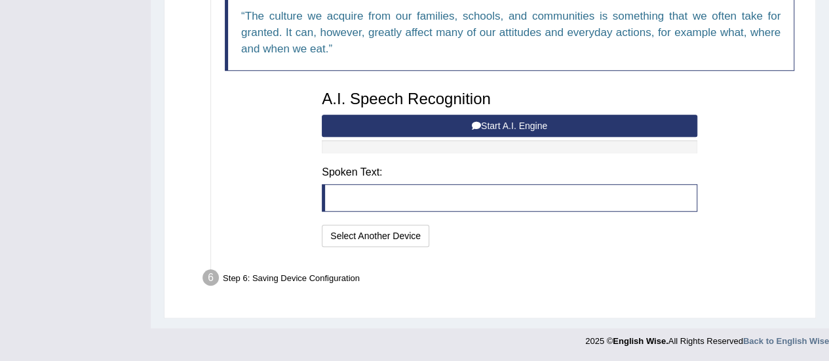
scroll to position [350, 0]
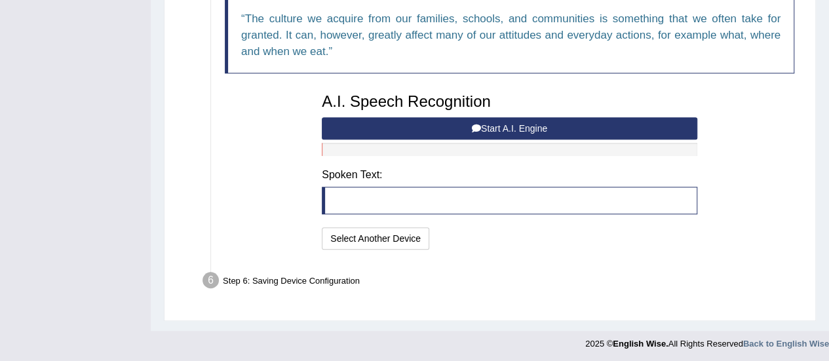
click at [494, 129] on button "Start A.I. Engine" at bounding box center [509, 128] width 375 height 22
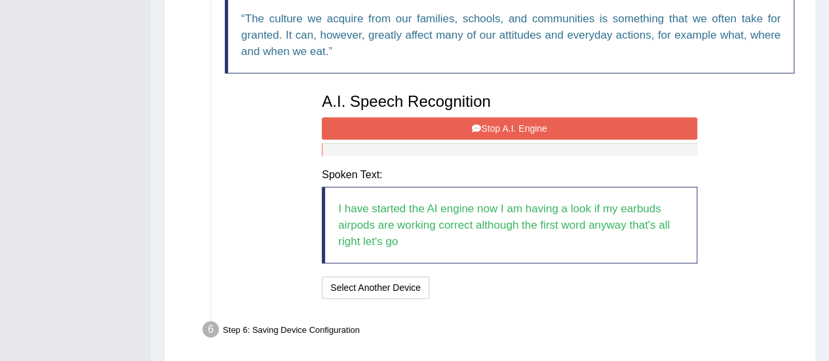
click at [436, 128] on button "Stop A.I. Engine" at bounding box center [509, 128] width 375 height 22
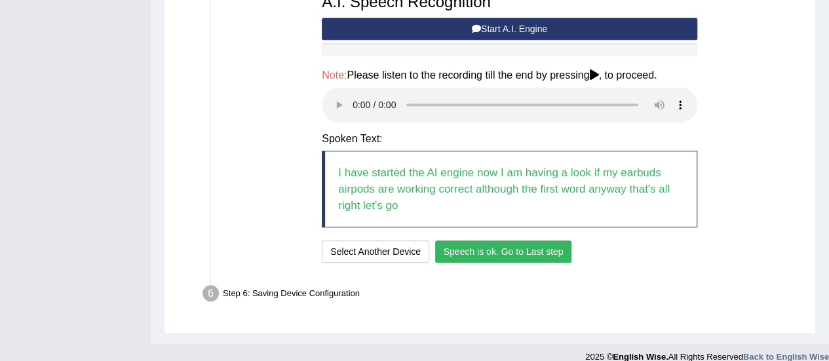
click at [483, 248] on button "Speech is ok. Go to Last step" at bounding box center [503, 251] width 137 height 22
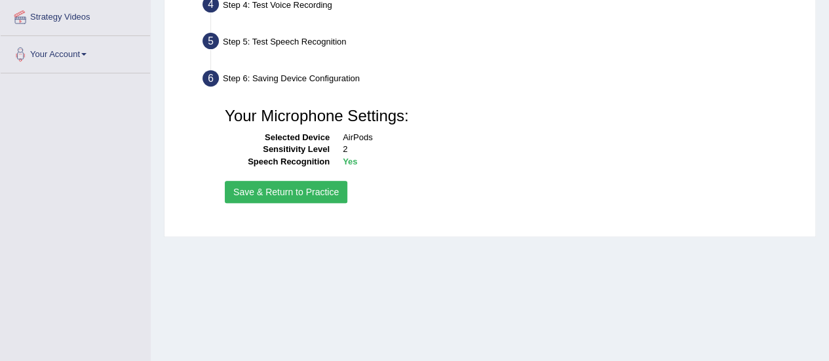
scroll to position [253, 0]
click at [307, 191] on button "Save & Return to Practice" at bounding box center [286, 192] width 122 height 22
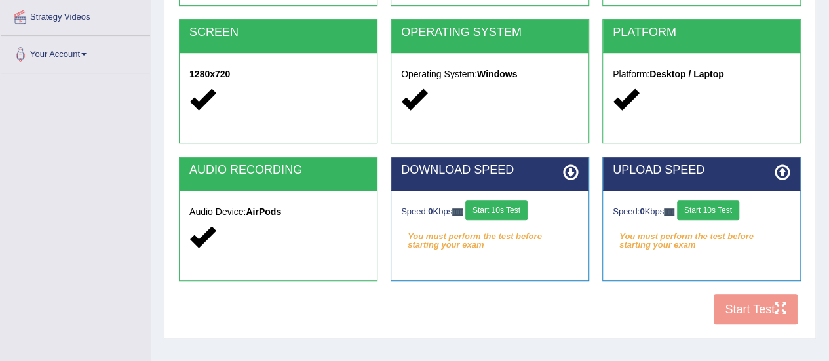
click at [510, 206] on button "Start 10s Test" at bounding box center [496, 210] width 62 height 20
click at [724, 209] on button "Start 10s Test" at bounding box center [708, 210] width 62 height 20
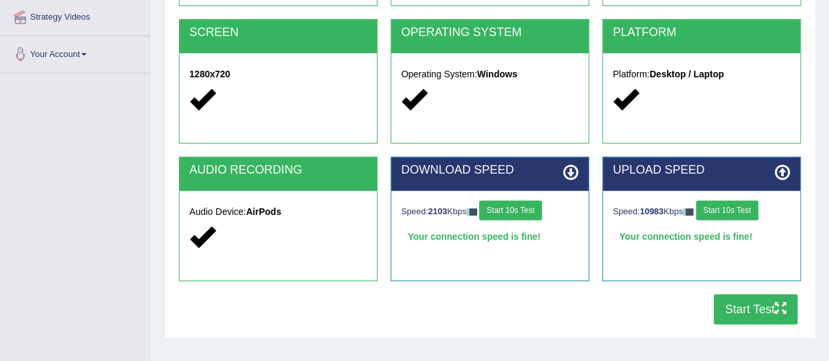
click at [524, 205] on button "Start 10s Test" at bounding box center [510, 210] width 62 height 20
click at [732, 303] on button "Start Test" at bounding box center [755, 309] width 84 height 30
